Goal: Task Accomplishment & Management: Manage account settings

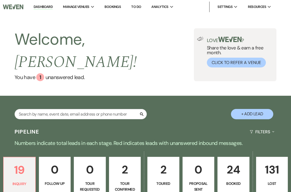
click at [234, 161] on p "24" at bounding box center [233, 170] width 25 height 18
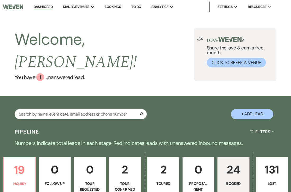
click at [165, 161] on p "2" at bounding box center [163, 170] width 25 height 18
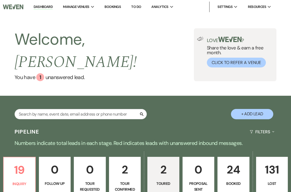
select select "5"
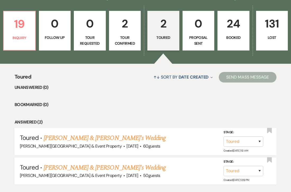
scroll to position [143, 0]
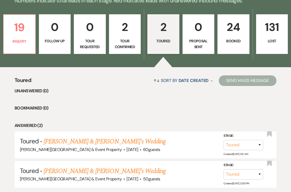
click at [124, 25] on link "2 Tour Confirmed" at bounding box center [125, 34] width 32 height 40
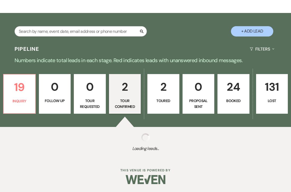
select select "4"
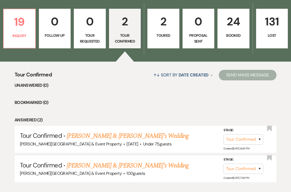
scroll to position [149, 0]
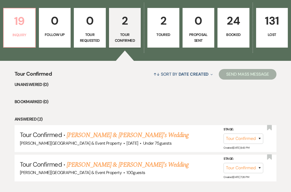
click at [25, 32] on p "Inquiry" at bounding box center [19, 35] width 25 height 6
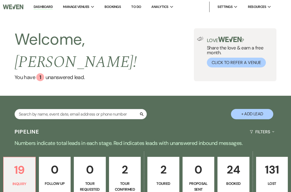
click at [90, 22] on div "Welcome, [PERSON_NAME] ! You have 1 unanswered lead . Love ? Share the love & e…" at bounding box center [145, 55] width 291 height 82
